Goal: Task Accomplishment & Management: Manage account settings

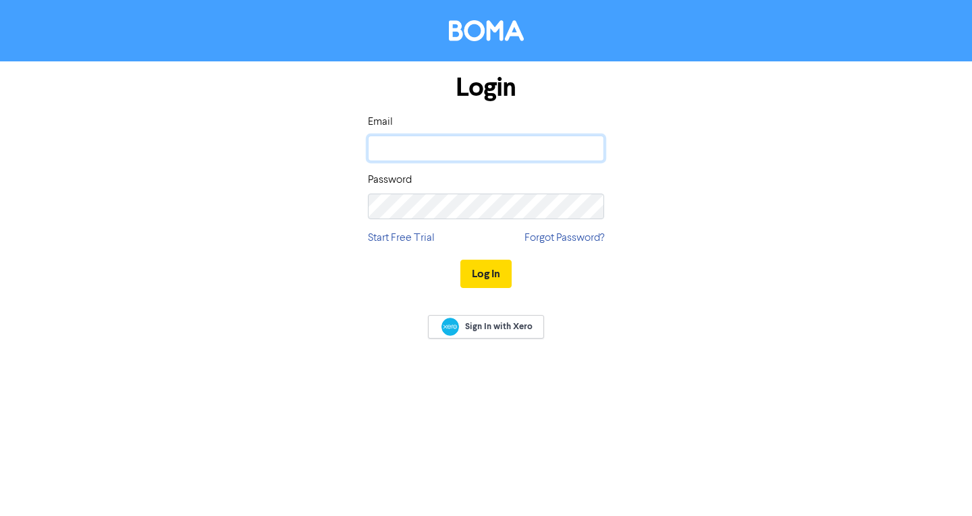
click at [462, 154] on input "email" at bounding box center [486, 149] width 236 height 26
type input "[EMAIL_ADDRESS][DOMAIN_NAME]"
click at [460, 260] on button "Log In" at bounding box center [485, 274] width 51 height 28
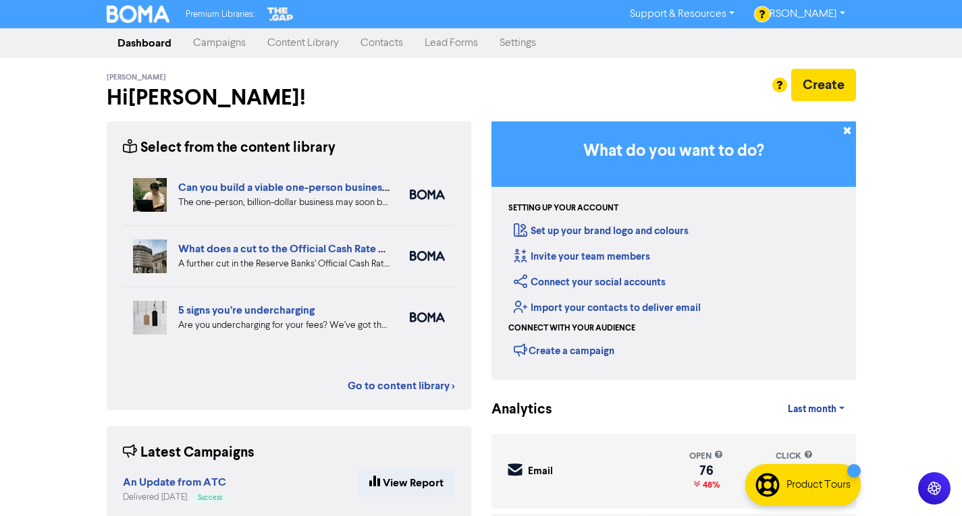
click at [298, 40] on link "Content Library" at bounding box center [302, 43] width 93 height 27
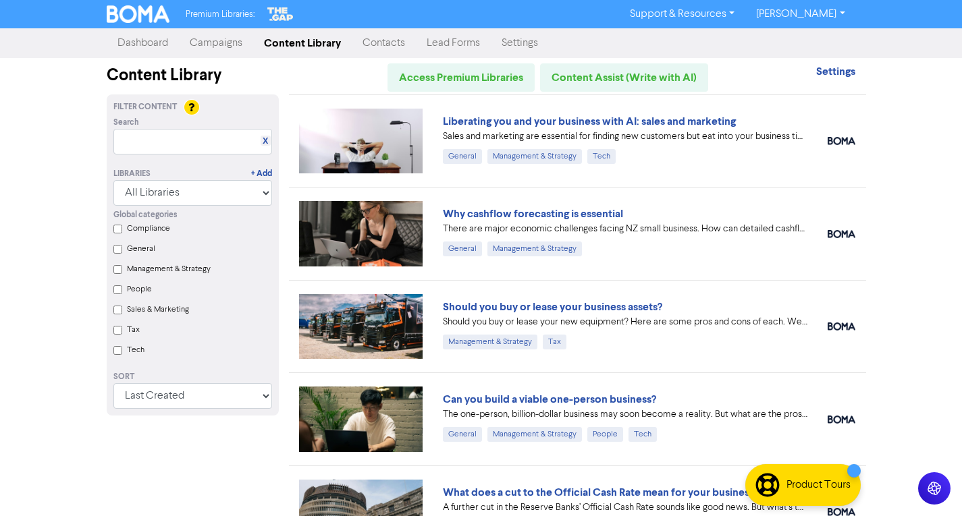
click at [372, 40] on link "Contacts" at bounding box center [384, 43] width 64 height 27
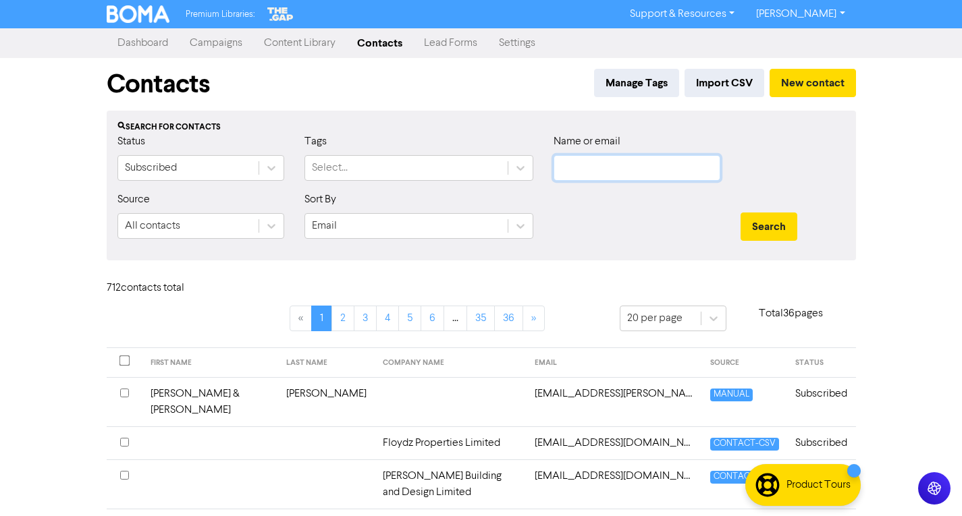
click at [601, 164] on input "text" at bounding box center [636, 168] width 167 height 26
type input "b"
paste input "[EMAIL_ADDRESS][DOMAIN_NAME]"
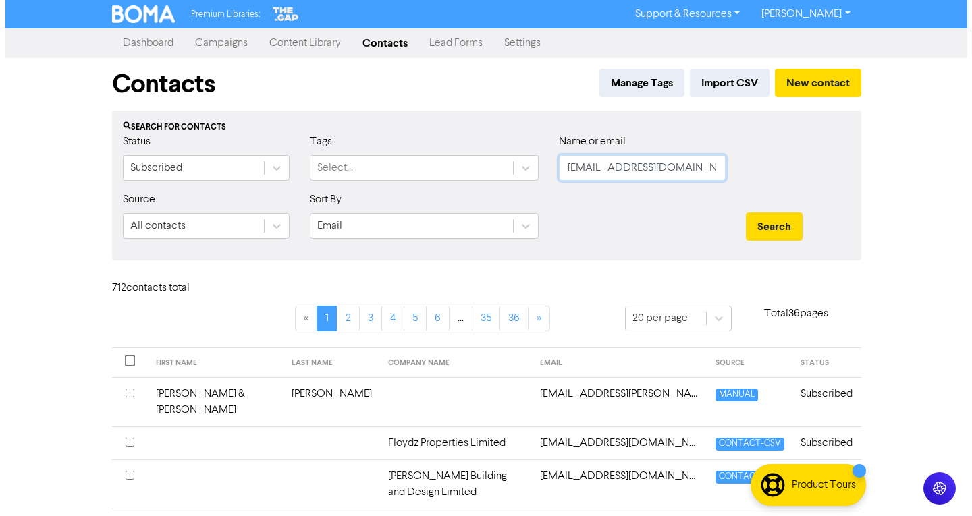
scroll to position [0, 12]
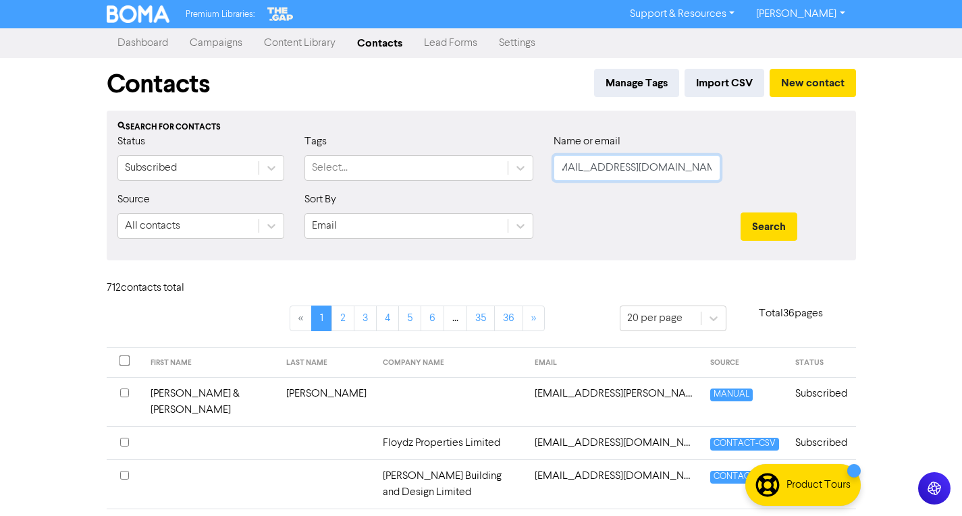
click at [740, 213] on button "Search" at bounding box center [768, 227] width 57 height 28
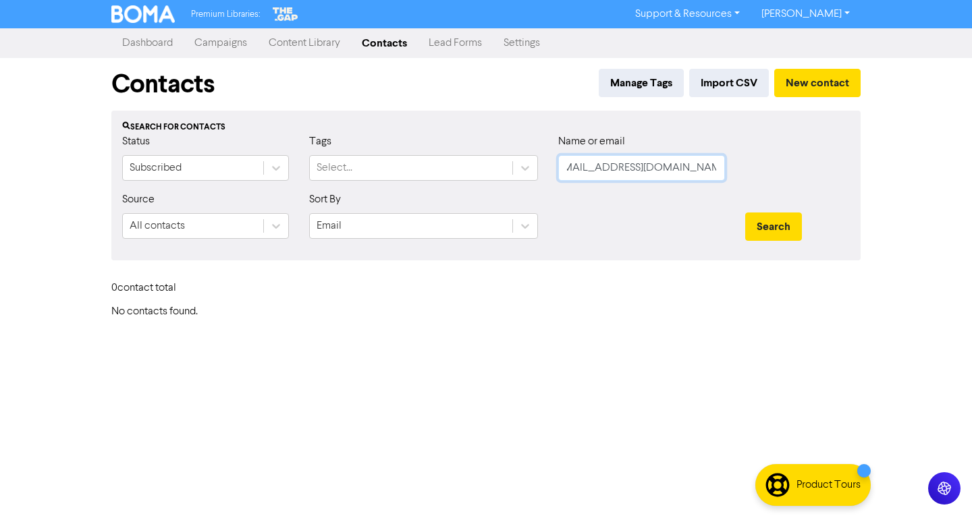
click at [650, 165] on input "[EMAIL_ADDRESS][DOMAIN_NAME]" at bounding box center [641, 168] width 167 height 26
click at [651, 165] on input "[EMAIL_ADDRESS][DOMAIN_NAME]" at bounding box center [641, 168] width 167 height 26
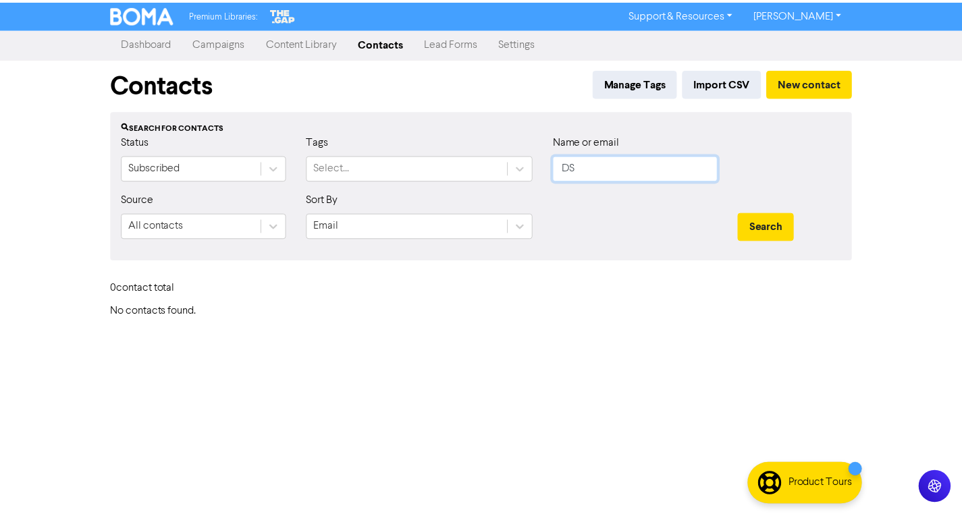
scroll to position [0, 0]
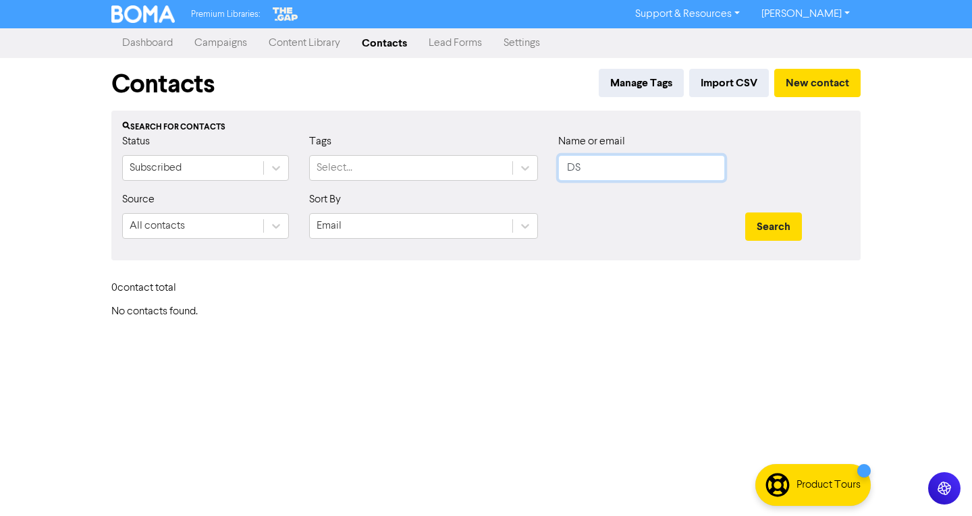
type input "DS"
click at [745, 213] on button "Search" at bounding box center [773, 227] width 57 height 28
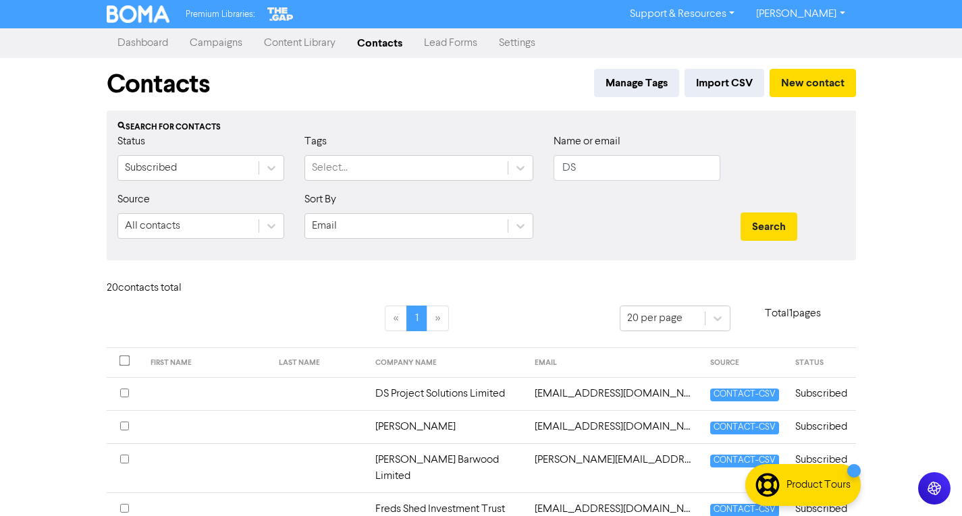
click at [519, 401] on td "DS Project Solutions Limited" at bounding box center [446, 393] width 159 height 33
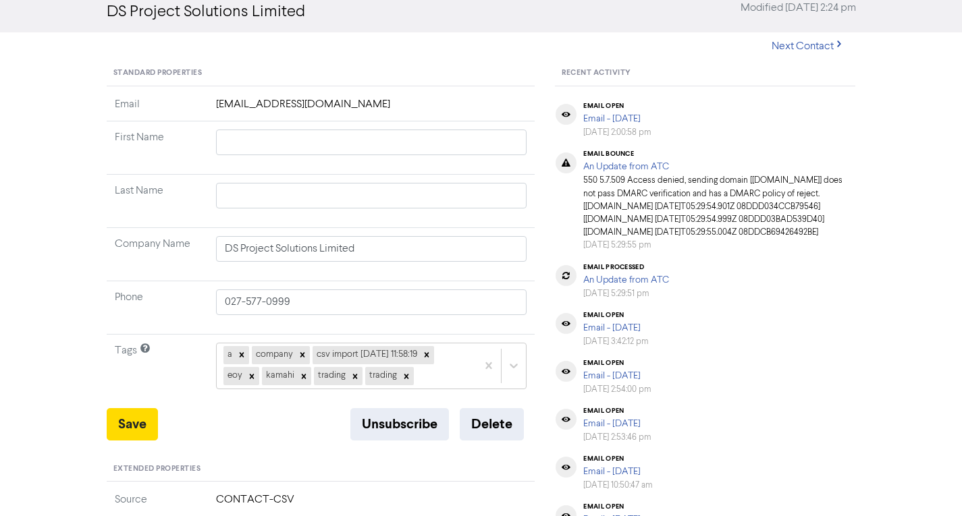
scroll to position [135, 0]
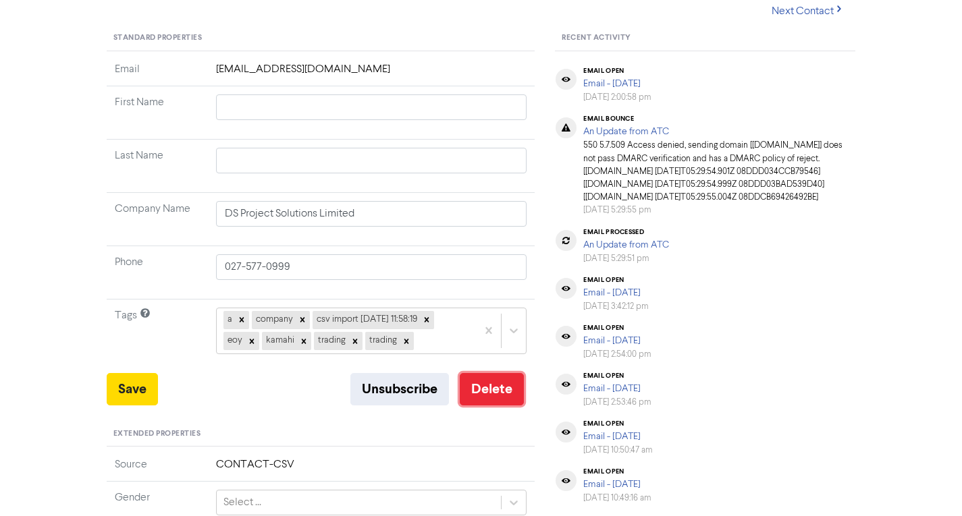
click at [485, 396] on button "Delete" at bounding box center [492, 389] width 64 height 32
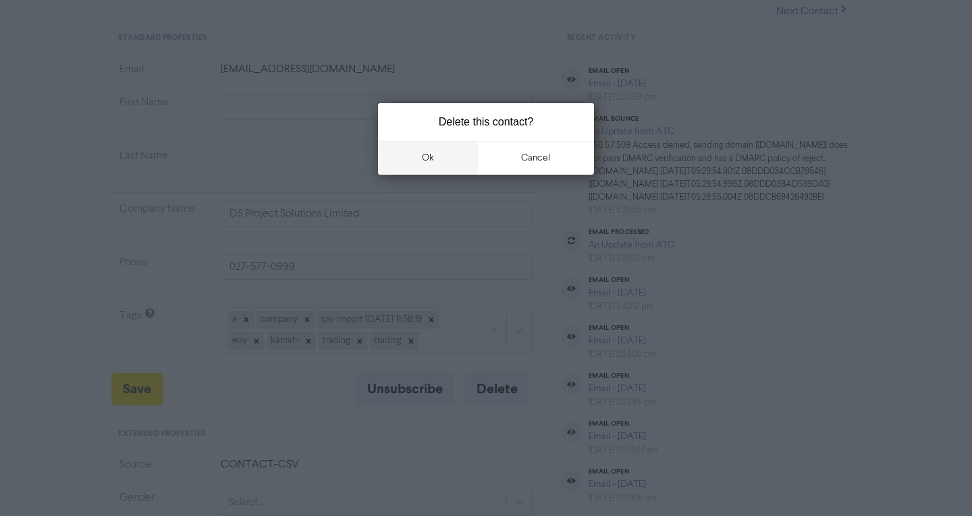
click at [441, 156] on button "ok" at bounding box center [428, 158] width 100 height 34
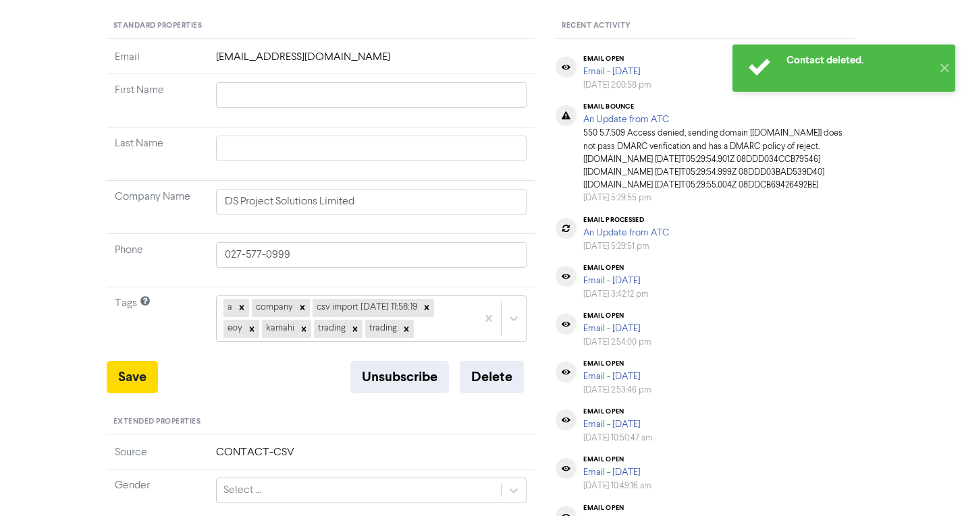
scroll to position [0, 0]
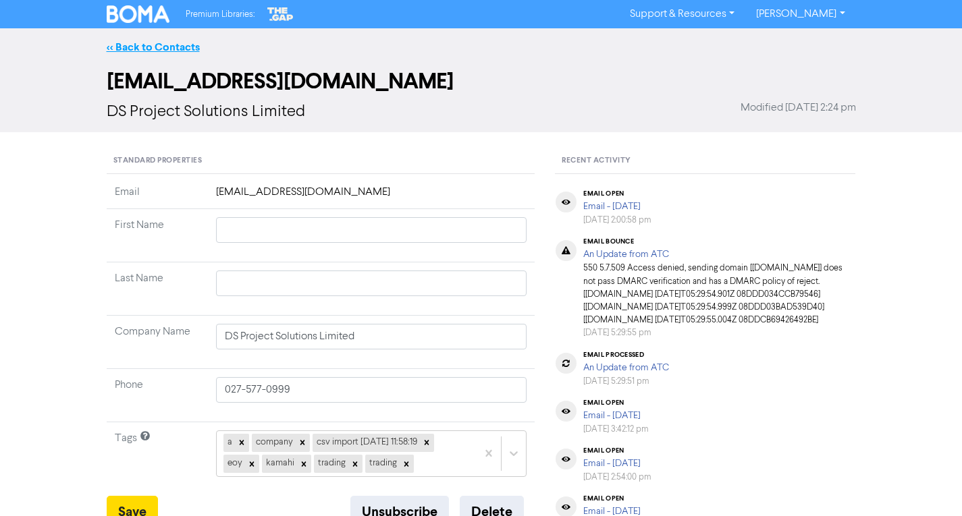
click at [151, 46] on link "<< Back to Contacts" at bounding box center [153, 46] width 93 height 13
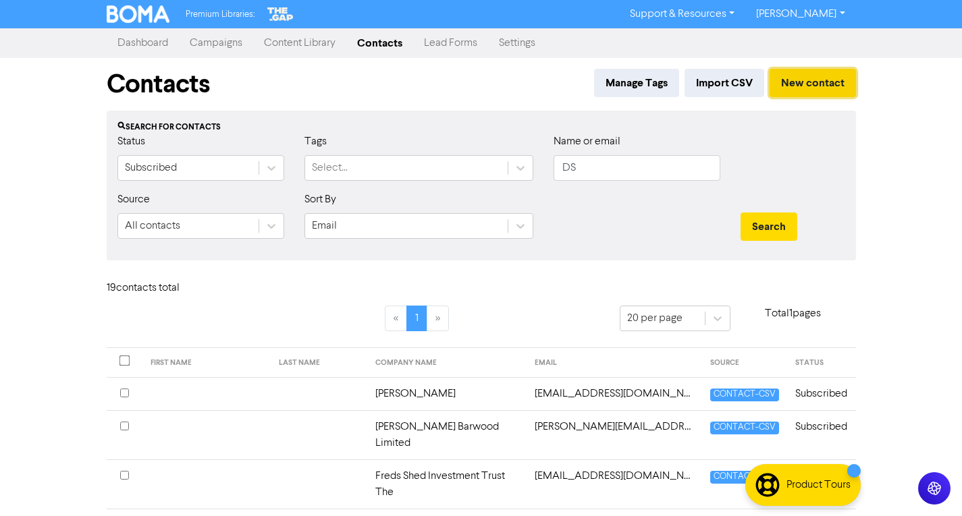
click at [807, 82] on button "New contact" at bounding box center [812, 83] width 86 height 28
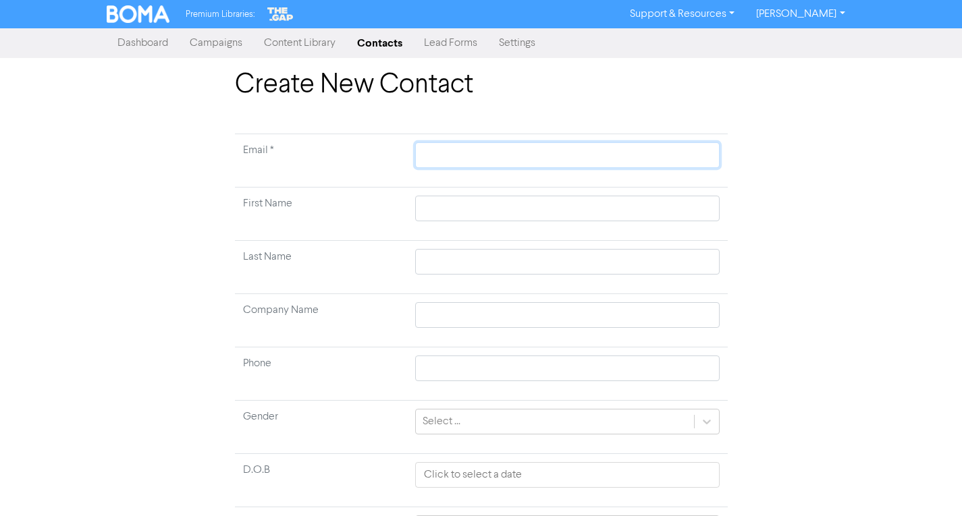
click at [499, 148] on input "text" at bounding box center [567, 155] width 304 height 26
paste input "[EMAIL_ADDRESS][DOMAIN_NAME]"
type input "[EMAIL_ADDRESS][DOMAIN_NAME]"
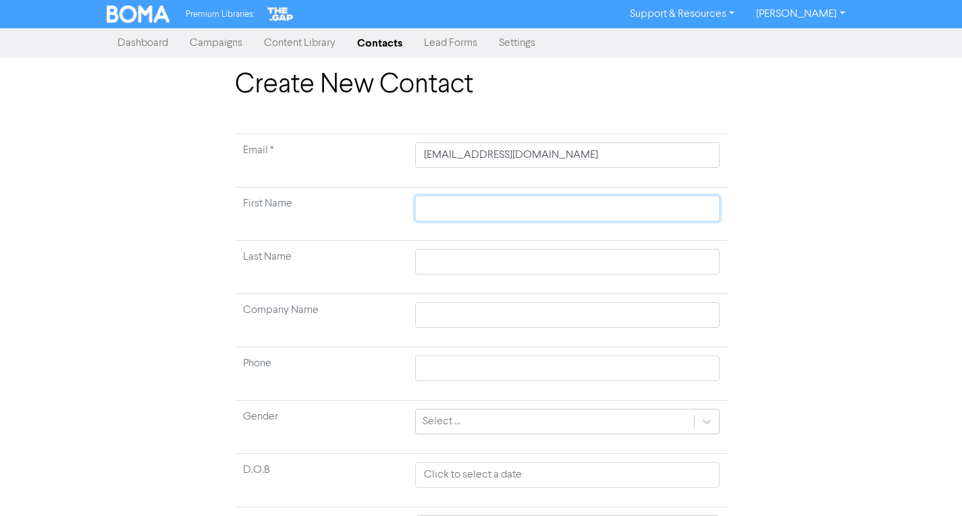
click at [519, 205] on input "text" at bounding box center [567, 209] width 304 height 26
type input "B"
type input "Br"
type input "Bre"
type input "Bren"
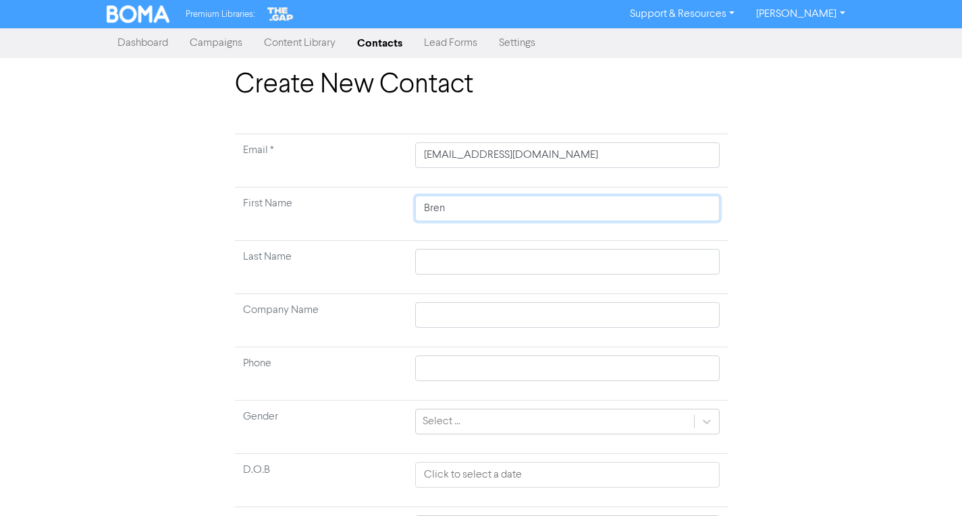
type input "Brend"
type input "Brendo"
type input "Brendon"
type input "S"
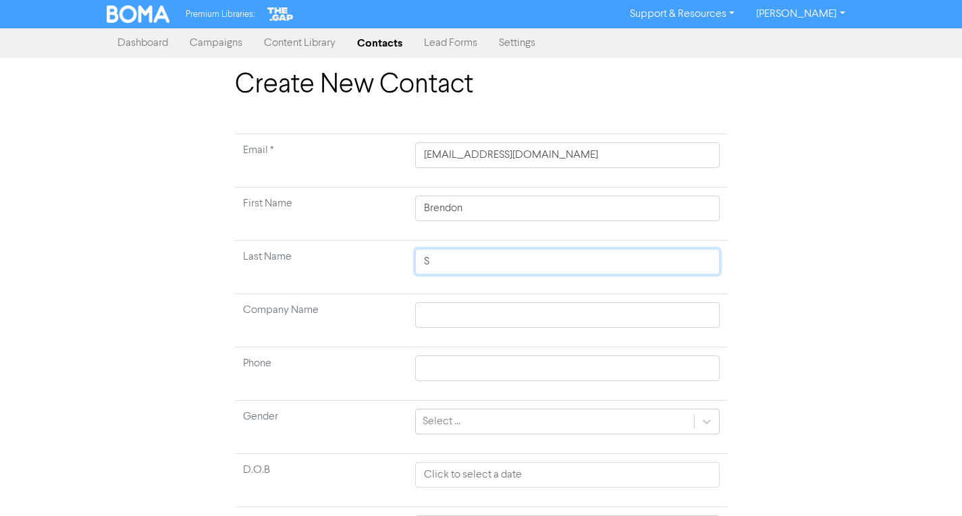
type input "Si"
type input "Sil"
type input "Silc"
type input "Silco"
type input "Silcoc"
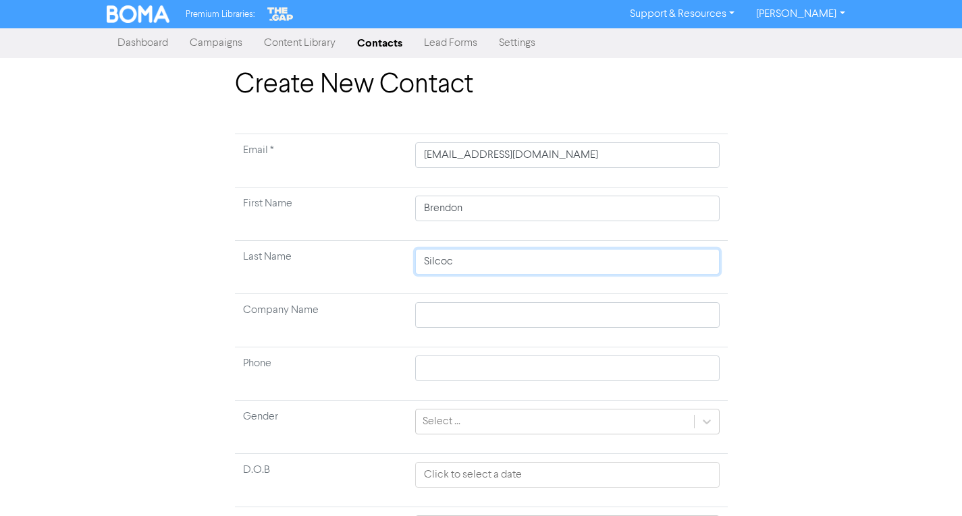
type input "Silcock"
type input "D"
type input "DS"
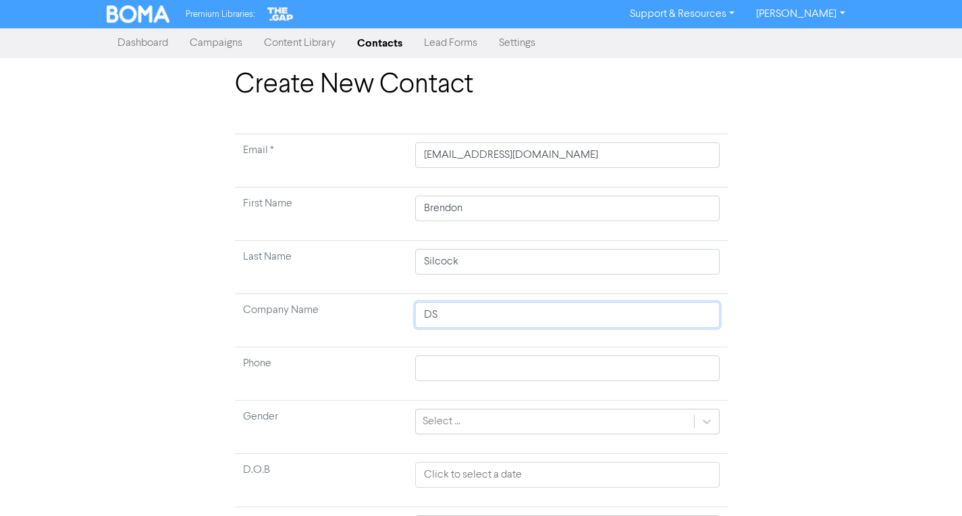
type input "DS P"
type input "DS Pr"
type input "DS Pro"
type input "DS Proj"
type input "DS Proje"
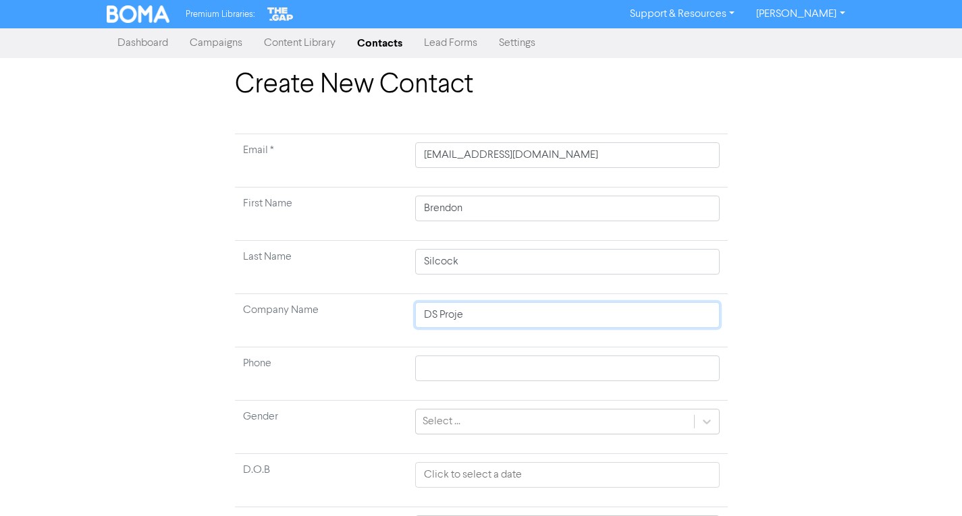
type input "DS Projec"
type input "DS Project"
type input "DS Project S"
type input "DS Project So"
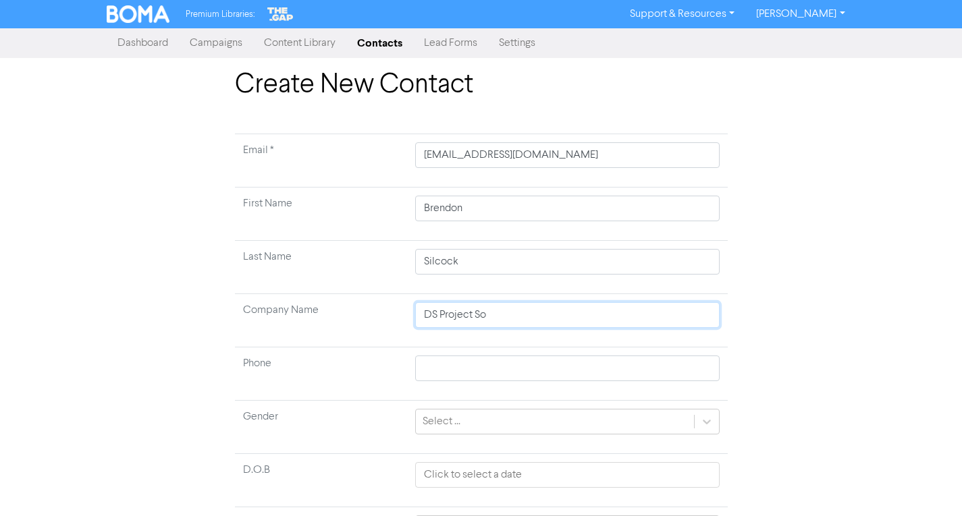
type input "DS Project Sol"
type input "DS Project Solu"
type input "DS Project Solut"
type input "DS Project Soluti"
type input "DS Project Solutio"
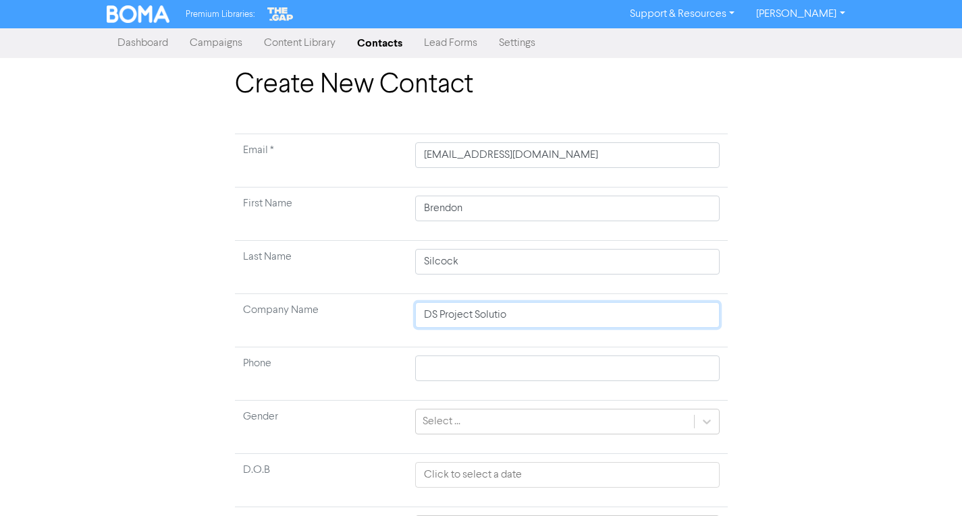
type input "DS Project Solution"
type input "DS Project Solutions"
type input "DS Project Solutions/"
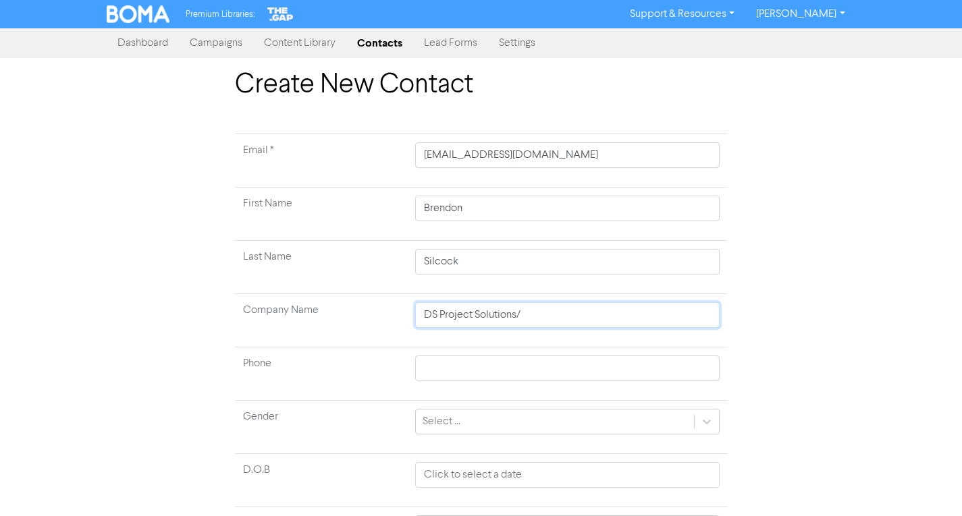
type input "DS Project Solutions"
type input "DS Project Solutions L"
type input "DS Project Solutions Lt"
type input "DS Project Solutions Ltd"
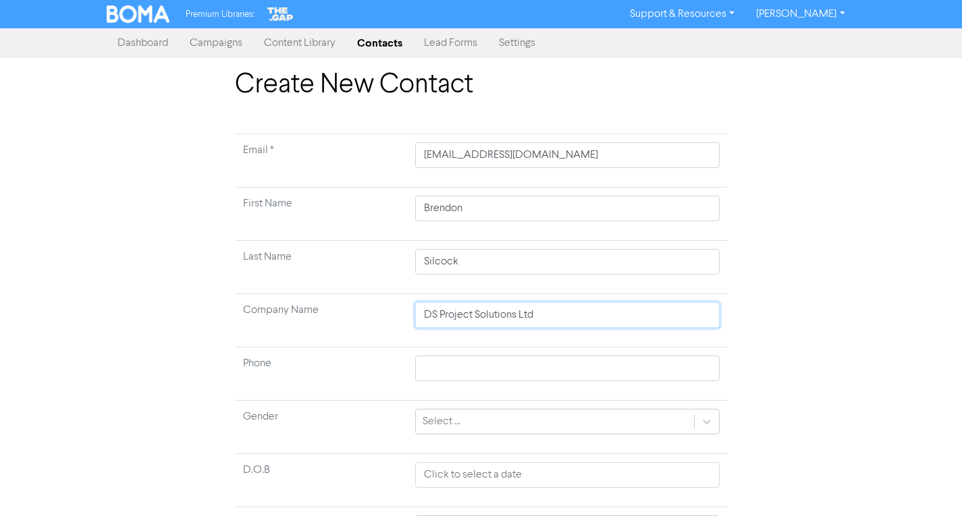
type input "DS Project Solutions Ltd/"
type input "DS Project Solutions Ltd/ T"
type input "DS Project Solutions Ltd/ To"
type input "DS Project Solutions Ltd/ [PERSON_NAME]"
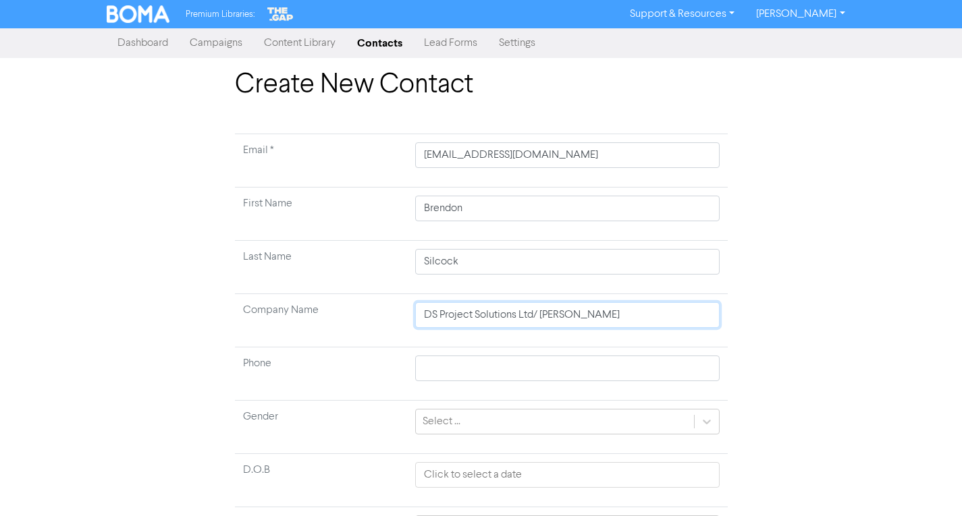
type input "DS Project Solutions Ltd/ Toma"
type input "DS Project Solutions Ltd/ Tomau"
type input "DS Project Solutions Ltd/ Tomau P"
type input "DS Project Solutions Ltd/ Tomau Pr"
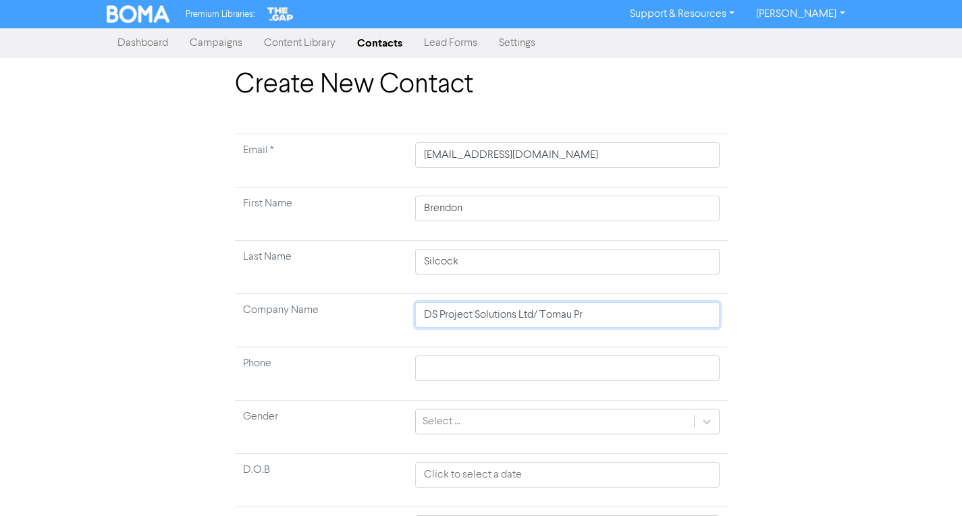
type input "DS Project Solutions Ltd/ Tomau Pro"
type input "DS Project Solutions Ltd/ Tomau Prop"
type input "DS Project Solutions Ltd/ Tomau Prope"
type input "DS Project Solutions Ltd/ Tomau Proper"
type input "DS Project Solutions Ltd/ Tomau Properit"
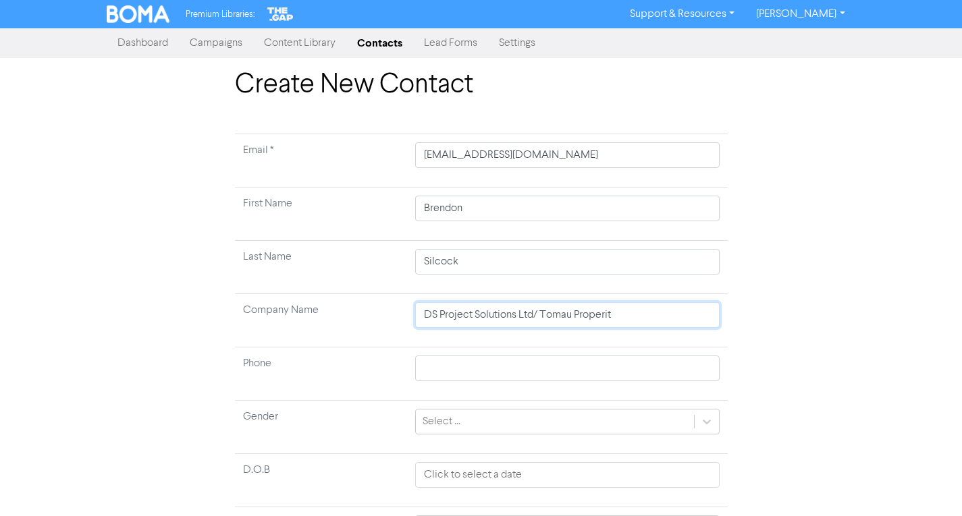
type input "DS Project Solutions Ltd/ Tomau Properite"
type input "DS Project Solutions Ltd/ Tomau Properites"
type input "DS Project Solutions Ltd/ Tomau Properites L"
type input "DS Project Solutions Ltd/ Tomau Properites Lt"
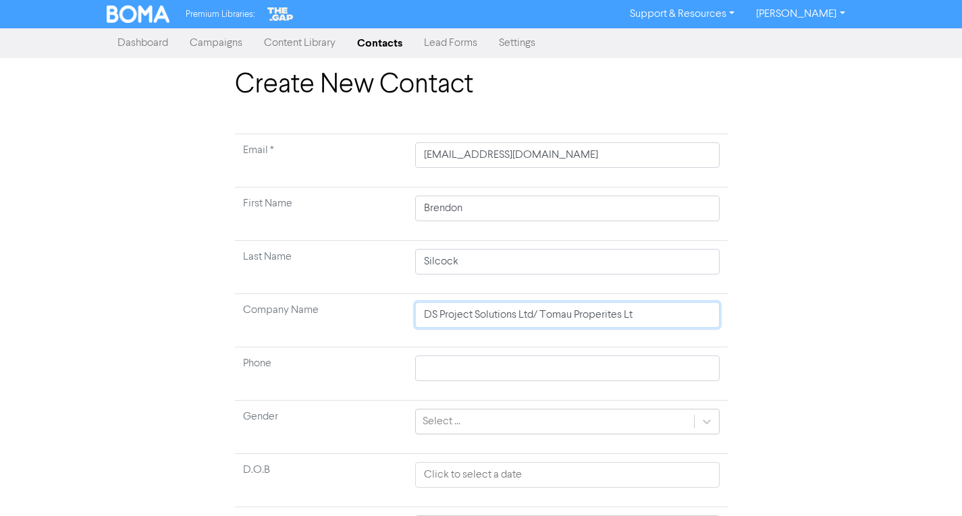
type input "DS Project Solutions Ltd/ Tomau Properites Ltd"
type input "DS Project Solutions Ltd/ Tomau Properites Ltd/"
click at [662, 317] on input "DS Project Solutions Ltd/ Tomau Properites Ltd/" at bounding box center [567, 315] width 304 height 26
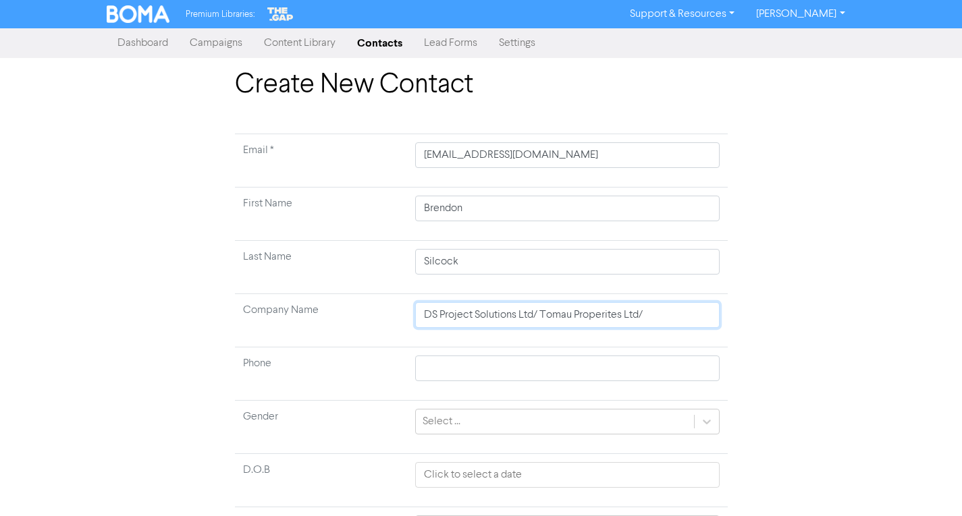
type input "DS Project Solutions Ltd/ Tomau Properites Ltd/ B"
type input "DS Project Solutions Ltd/ Tomau Properites Ltd/ B C"
type input "DS Project Solutions Ltd/ Tomau Properites Ltd/ B C S"
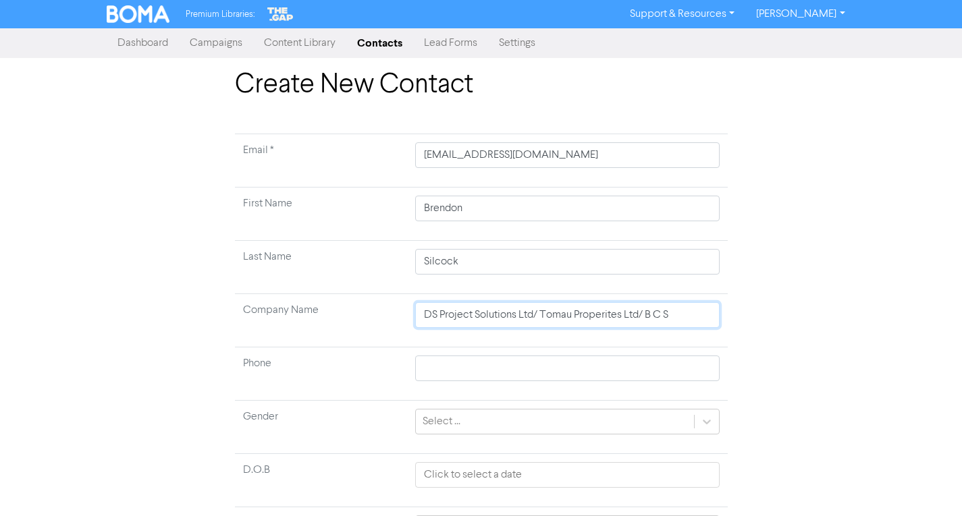
type input "DS Project Solutions Ltd/ Tomau Properites Ltd/ B C Si"
type input "DS Project Solutions Ltd/ Tomau Properites Ltd/ B C Sil"
type input "DS Project Solutions Ltd/ Tomau Properites Ltd/ B C Silc"
type input "DS Project Solutions Ltd/ Tomau Properites Ltd/ [PERSON_NAME]"
type input "DS Project Solutions Ltd/ Tomau Properites Ltd/ B C Silcoc"
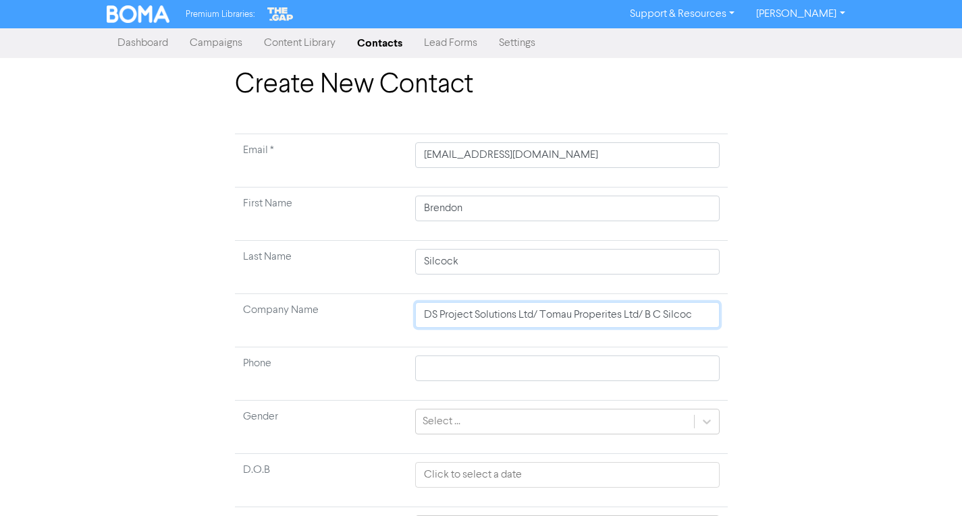
type input "DS Project Solutions Ltd/ Tomau Properites Ltd/ [PERSON_NAME]"
type input "DS Project Solutions Ltd/ Tomau Properites Ltd/ [PERSON_NAME] L"
type input "DS Project Solutions Ltd/ Tomau Properites Ltd/ [PERSON_NAME] Lt"
type input "DS Project Solutions Ltd/ Tomau Properites Ltd/ [PERSON_NAME] Ltd"
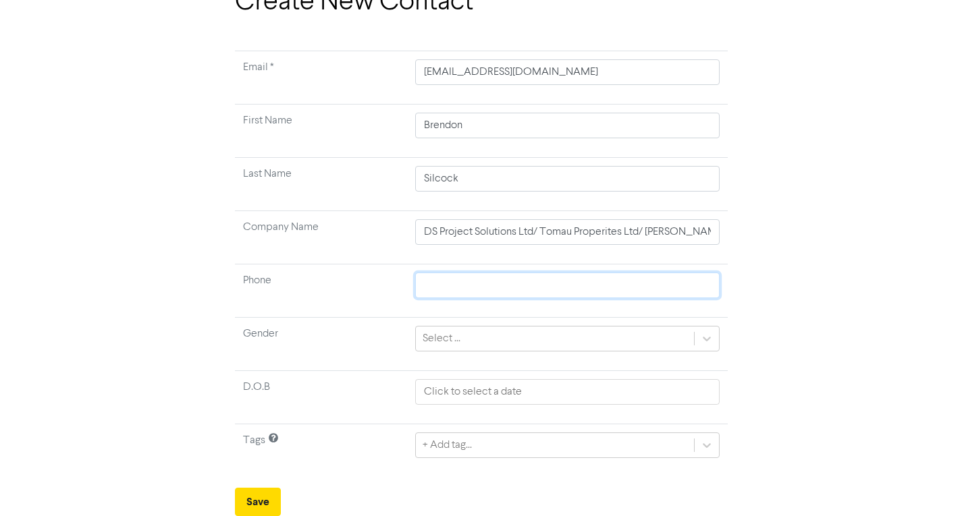
click at [449, 283] on input "text" at bounding box center [567, 286] width 304 height 26
click at [437, 448] on div "+ Add tag..." at bounding box center [567, 446] width 304 height 26
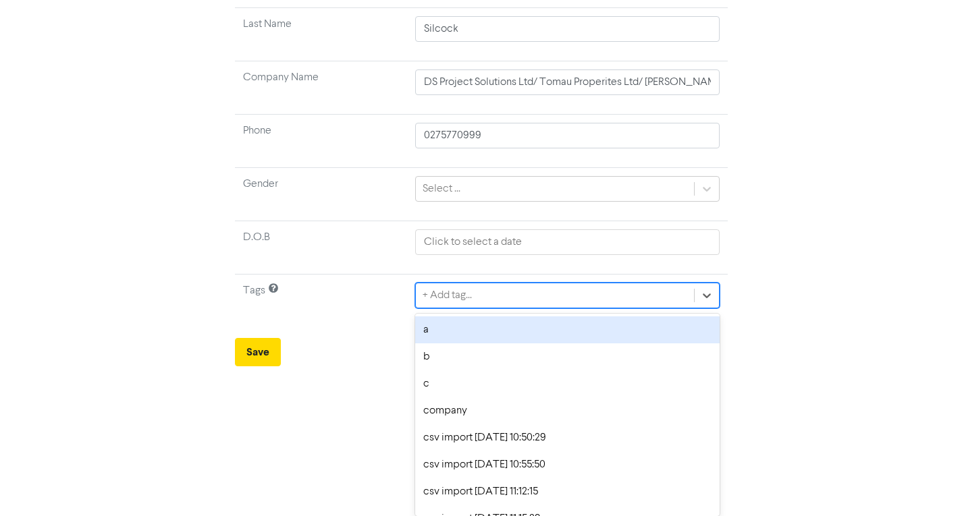
click at [443, 327] on div "a" at bounding box center [567, 330] width 304 height 27
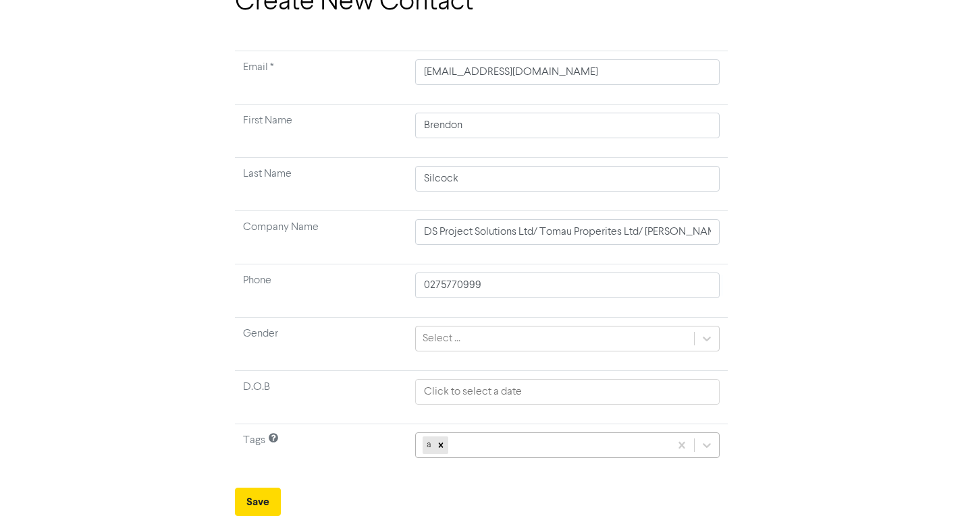
click at [468, 448] on div "a" at bounding box center [567, 446] width 304 height 26
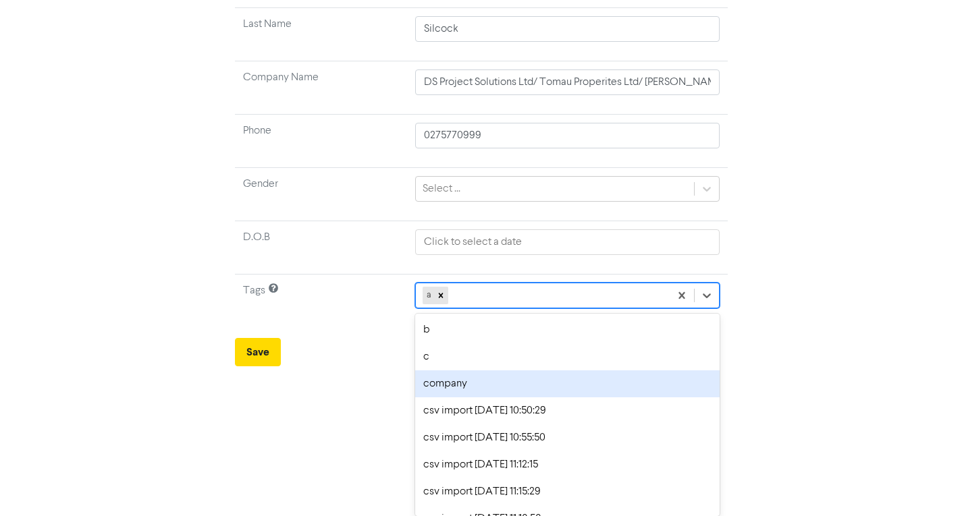
click at [463, 388] on div "company" at bounding box center [567, 384] width 304 height 27
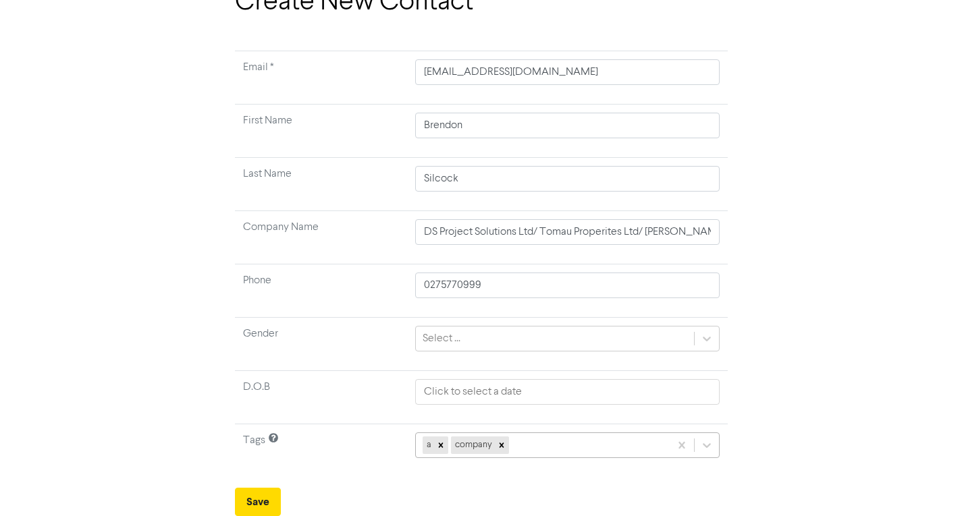
click at [523, 442] on div "a company" at bounding box center [567, 446] width 304 height 26
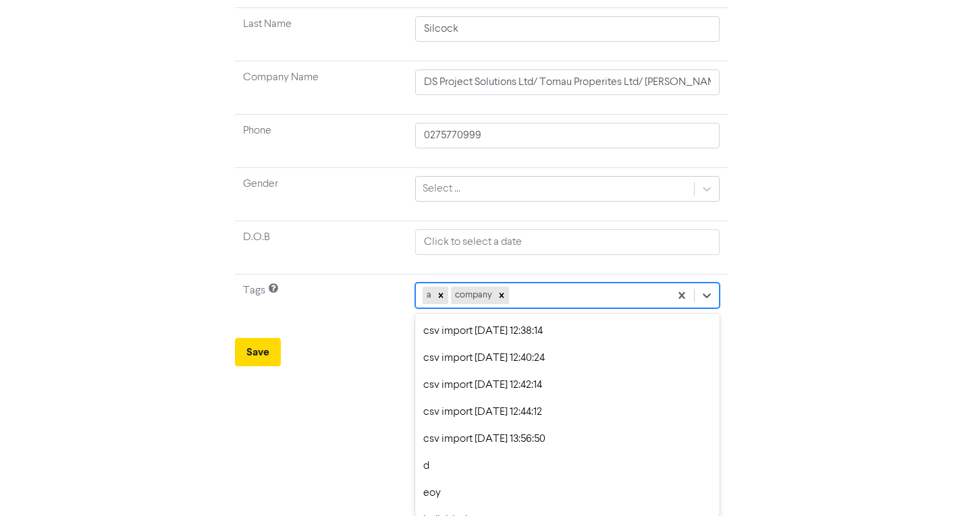
scroll to position [742, 0]
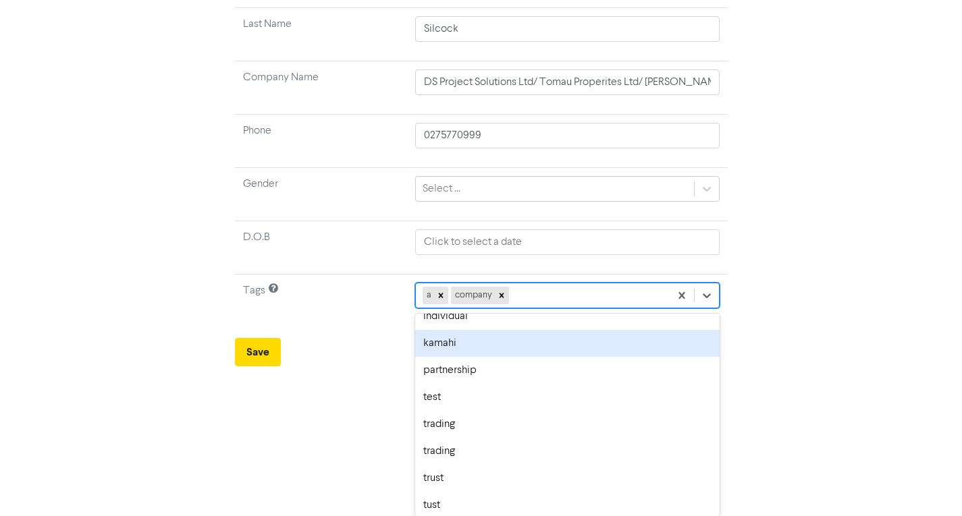
click at [464, 348] on div "kamahi" at bounding box center [567, 343] width 304 height 27
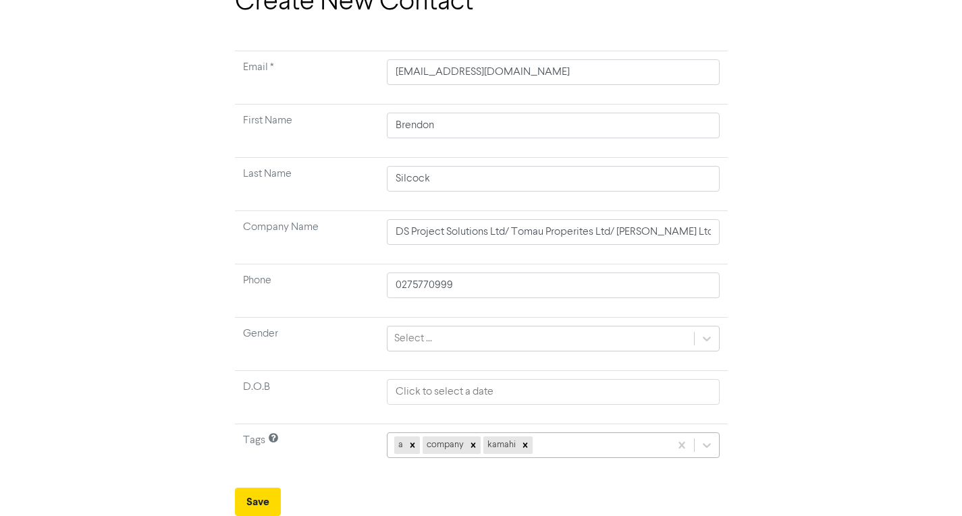
scroll to position [233, 0]
click at [566, 445] on div "a company kamahi" at bounding box center [553, 446] width 333 height 26
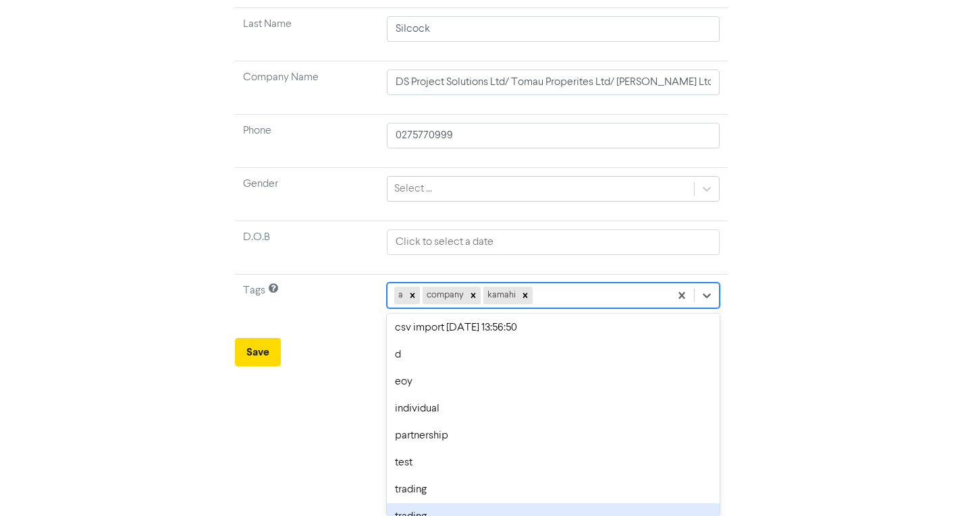
scroll to position [586, 0]
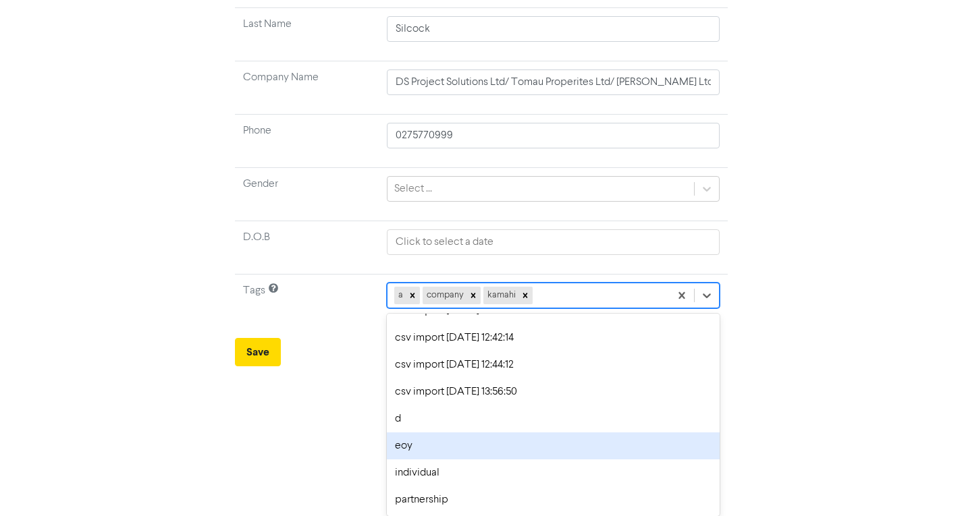
click at [418, 441] on div "eoy" at bounding box center [553, 446] width 333 height 27
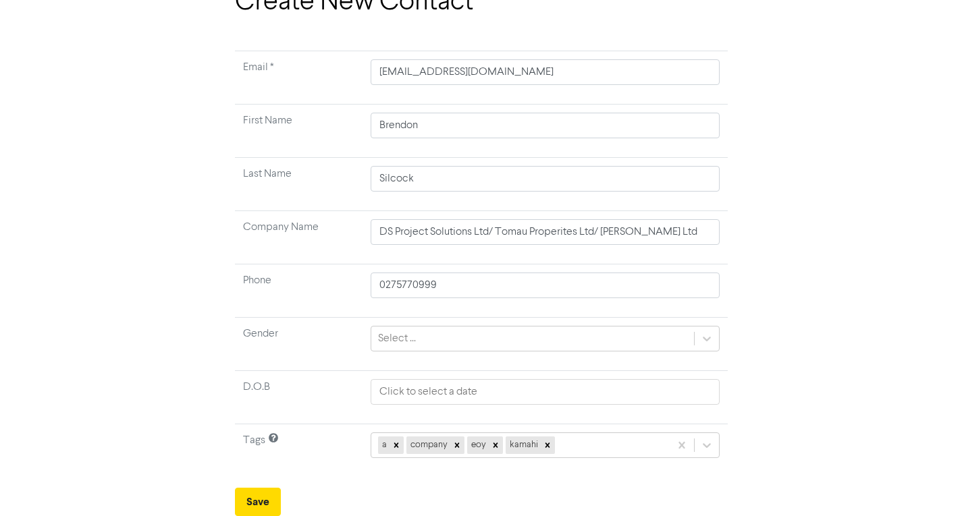
scroll to position [83, 0]
click at [580, 451] on div "a company eoy kamahi" at bounding box center [545, 446] width 348 height 26
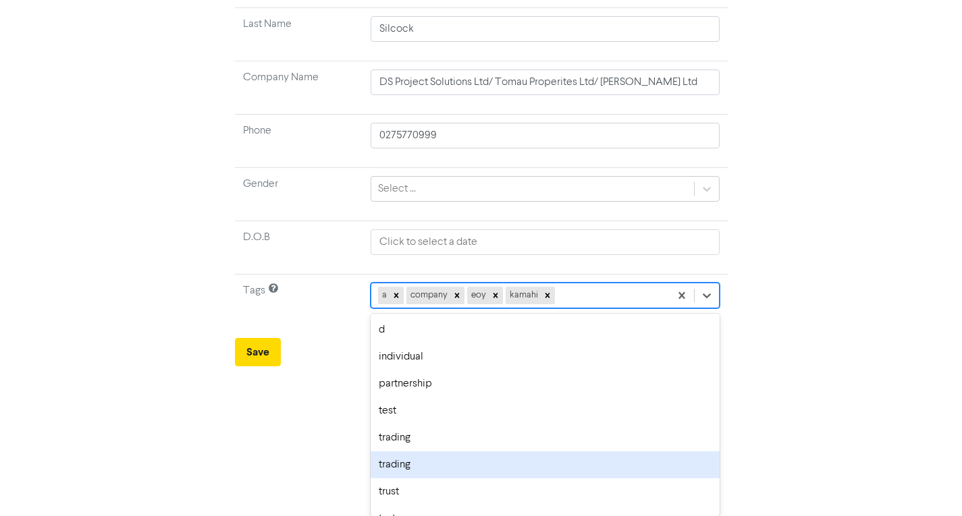
scroll to position [694, 0]
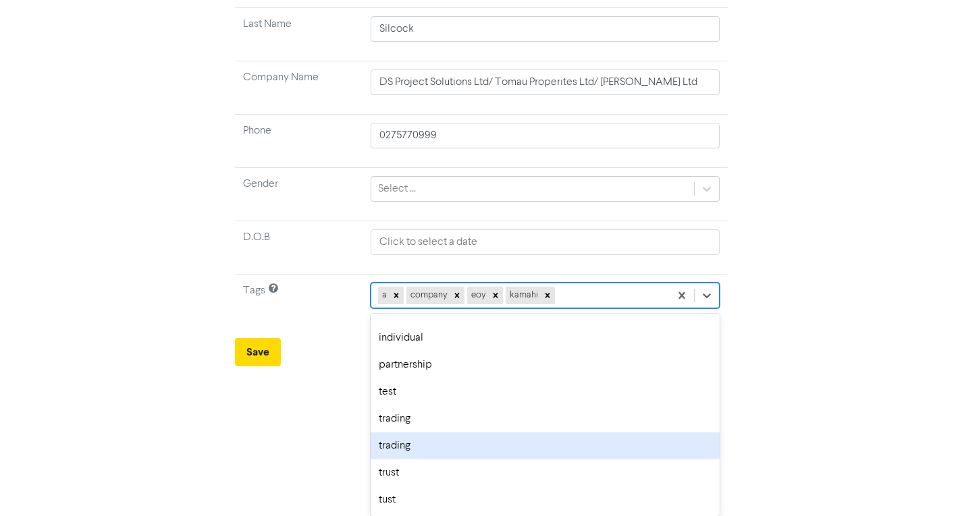
click at [441, 448] on div "trading" at bounding box center [545, 446] width 348 height 27
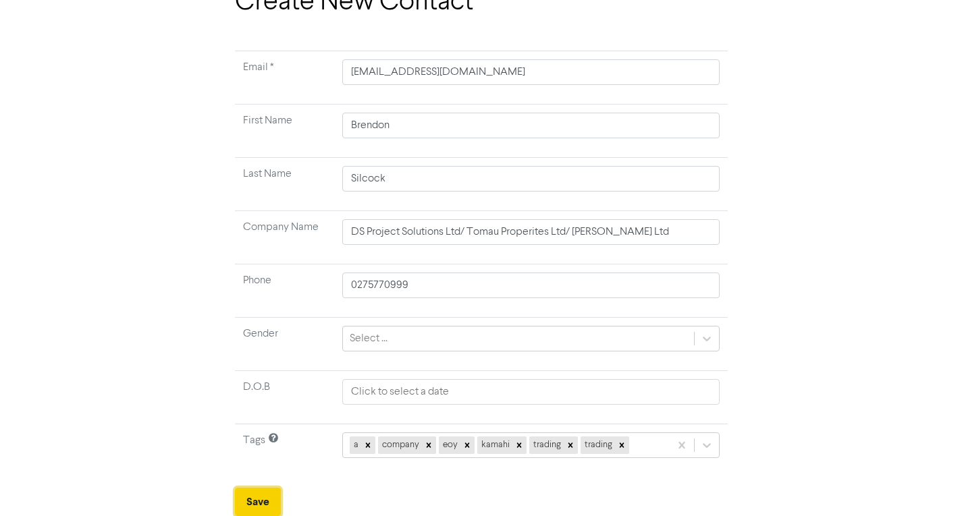
click at [249, 501] on button "Save" at bounding box center [258, 502] width 46 height 28
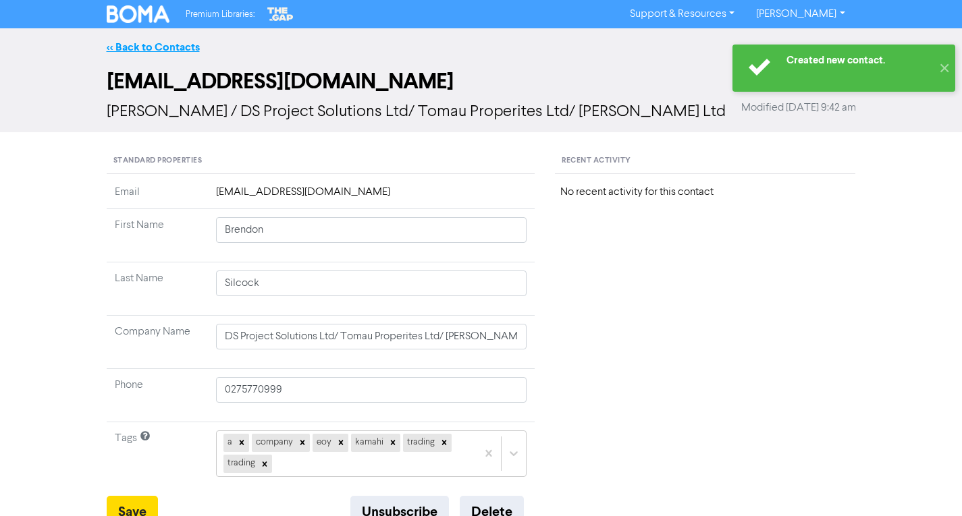
click at [162, 44] on link "<< Back to Contacts" at bounding box center [153, 46] width 93 height 13
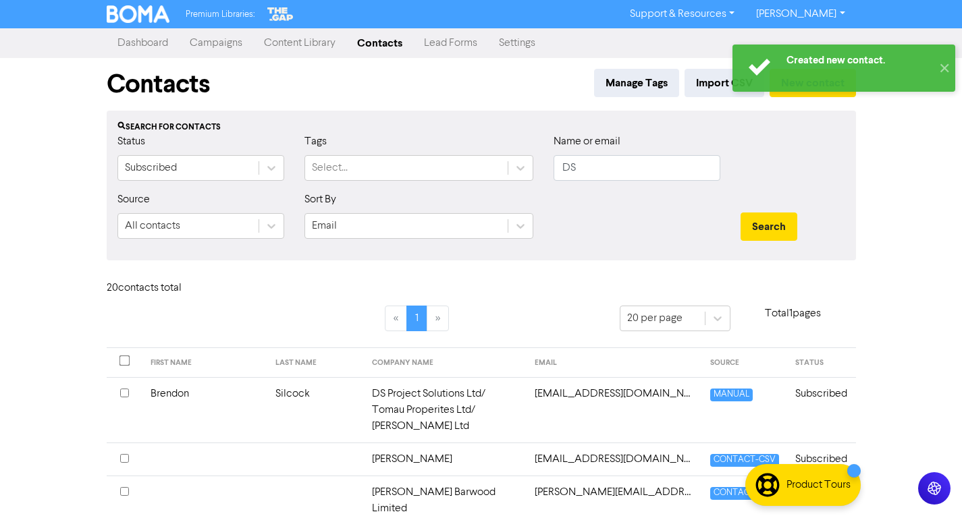
click at [215, 40] on link "Campaigns" at bounding box center [216, 43] width 74 height 27
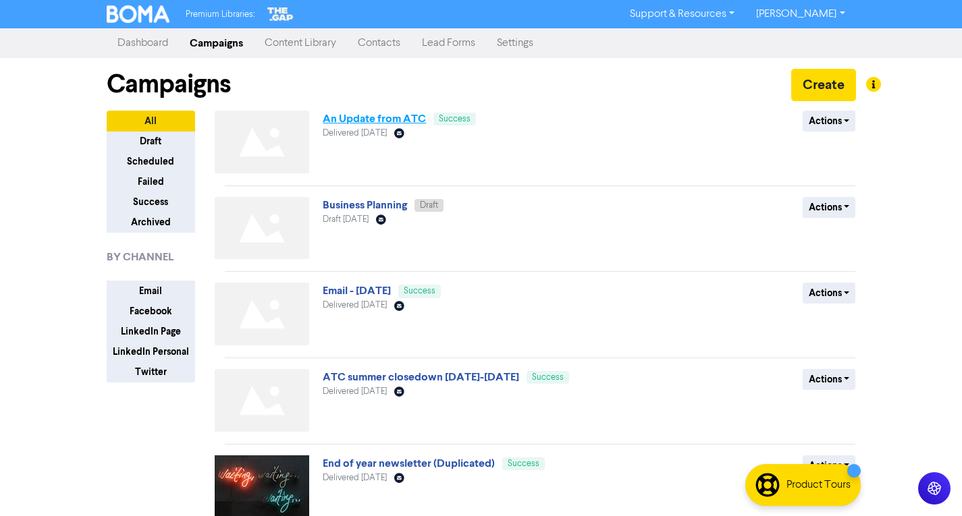
click at [388, 124] on link "An Update from ATC" at bounding box center [374, 118] width 103 height 13
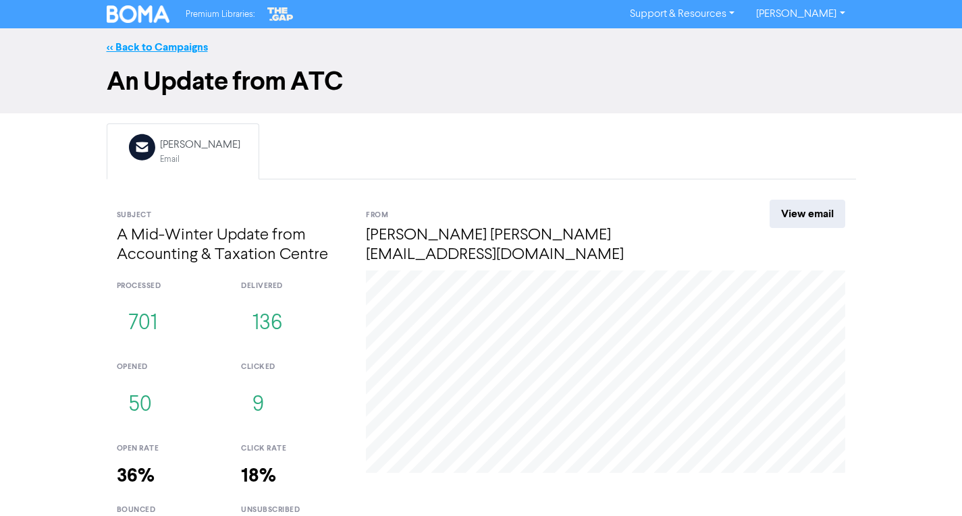
click at [162, 47] on link "<< Back to Campaigns" at bounding box center [157, 46] width 101 height 13
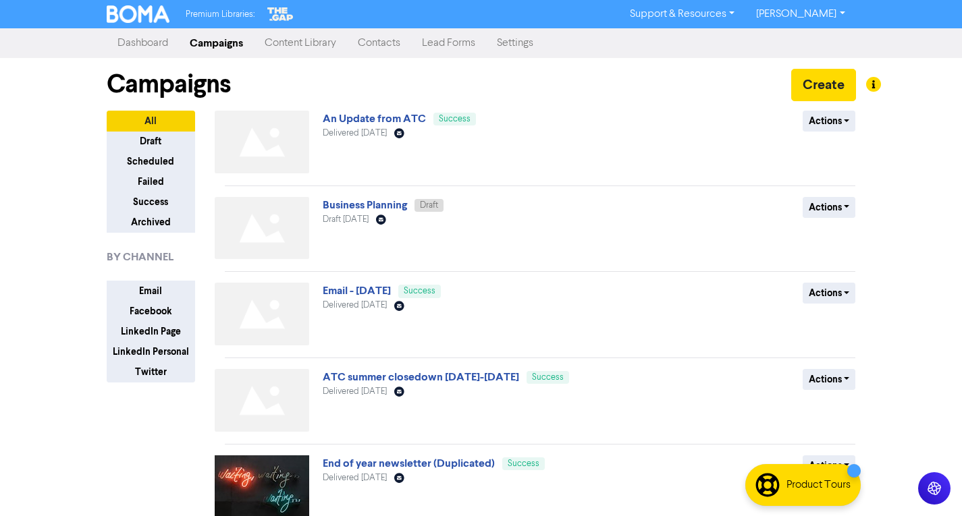
click at [288, 50] on link "Content Library" at bounding box center [300, 43] width 93 height 27
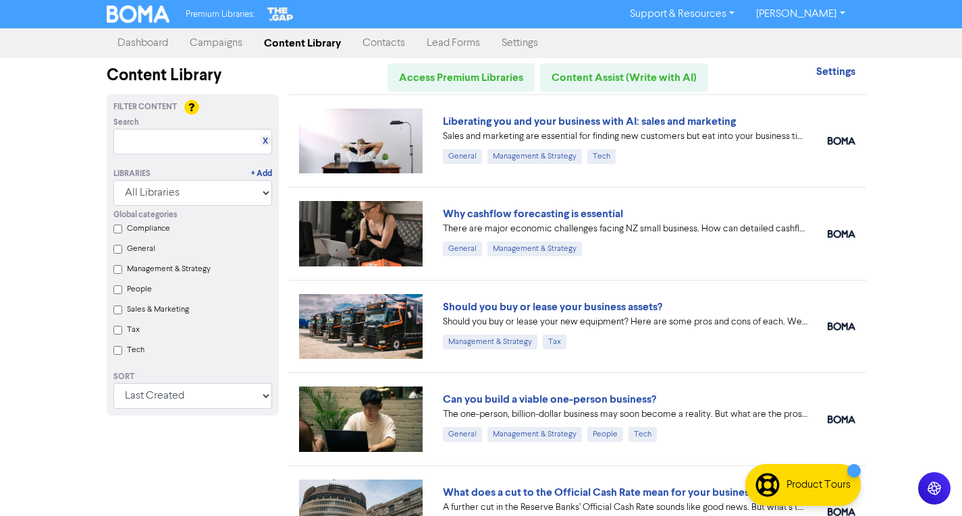
click at [397, 47] on link "Contacts" at bounding box center [384, 43] width 64 height 27
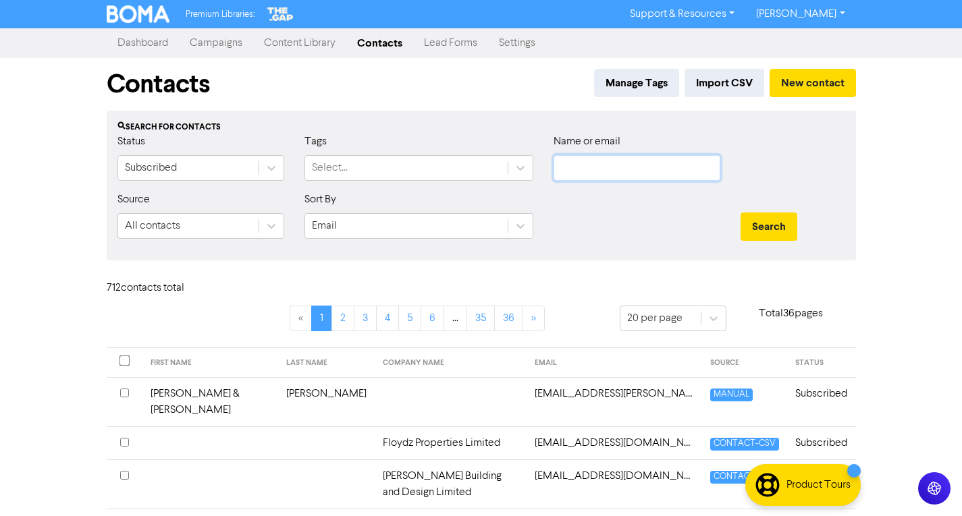
click at [614, 175] on input "text" at bounding box center [636, 168] width 167 height 26
click at [740, 213] on button "Search" at bounding box center [768, 227] width 57 height 28
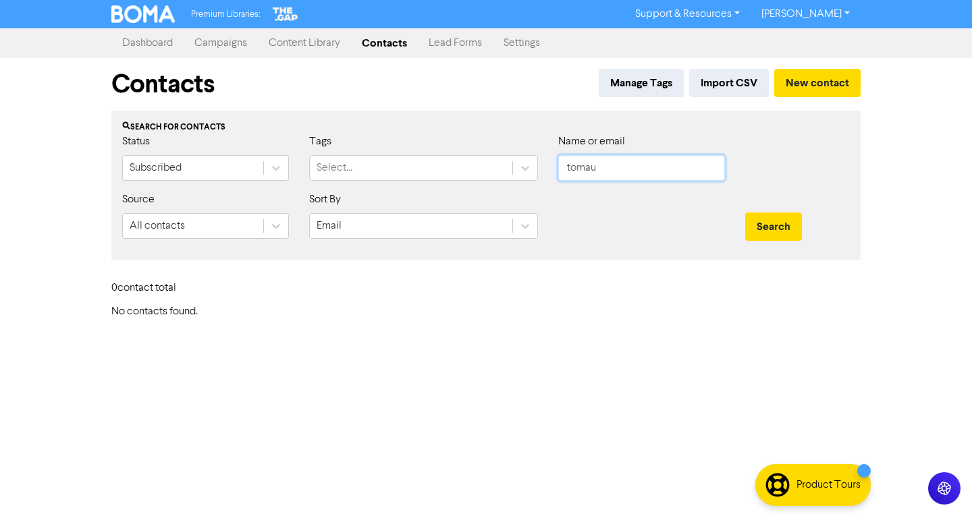
click at [745, 213] on button "Search" at bounding box center [773, 227] width 57 height 28
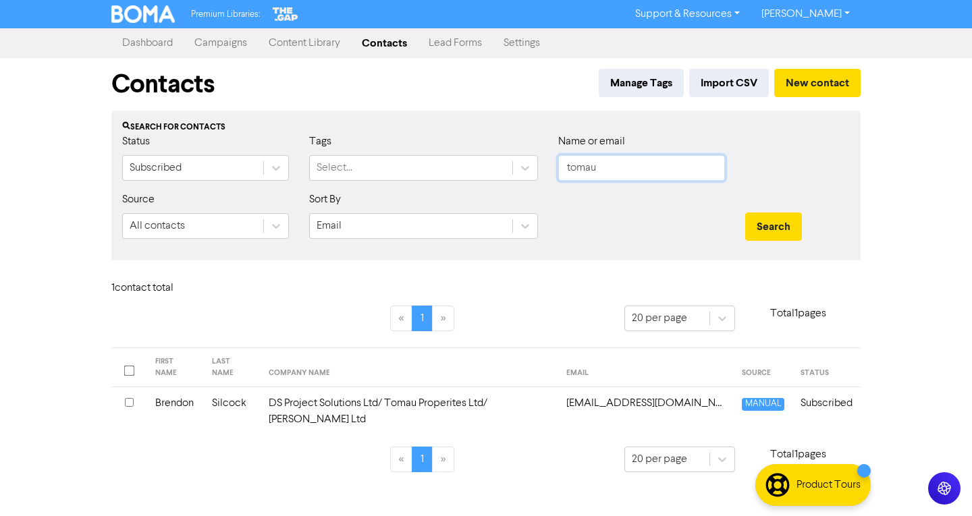
drag, startPoint x: 614, startPoint y: 173, endPoint x: 475, endPoint y: 205, distance: 143.3
click at [475, 205] on form "Status Subscribed Tags Select... Name or email tomau Source All contacts Sort B…" at bounding box center [486, 192] width 728 height 116
